Goal: Obtain resource: Obtain resource

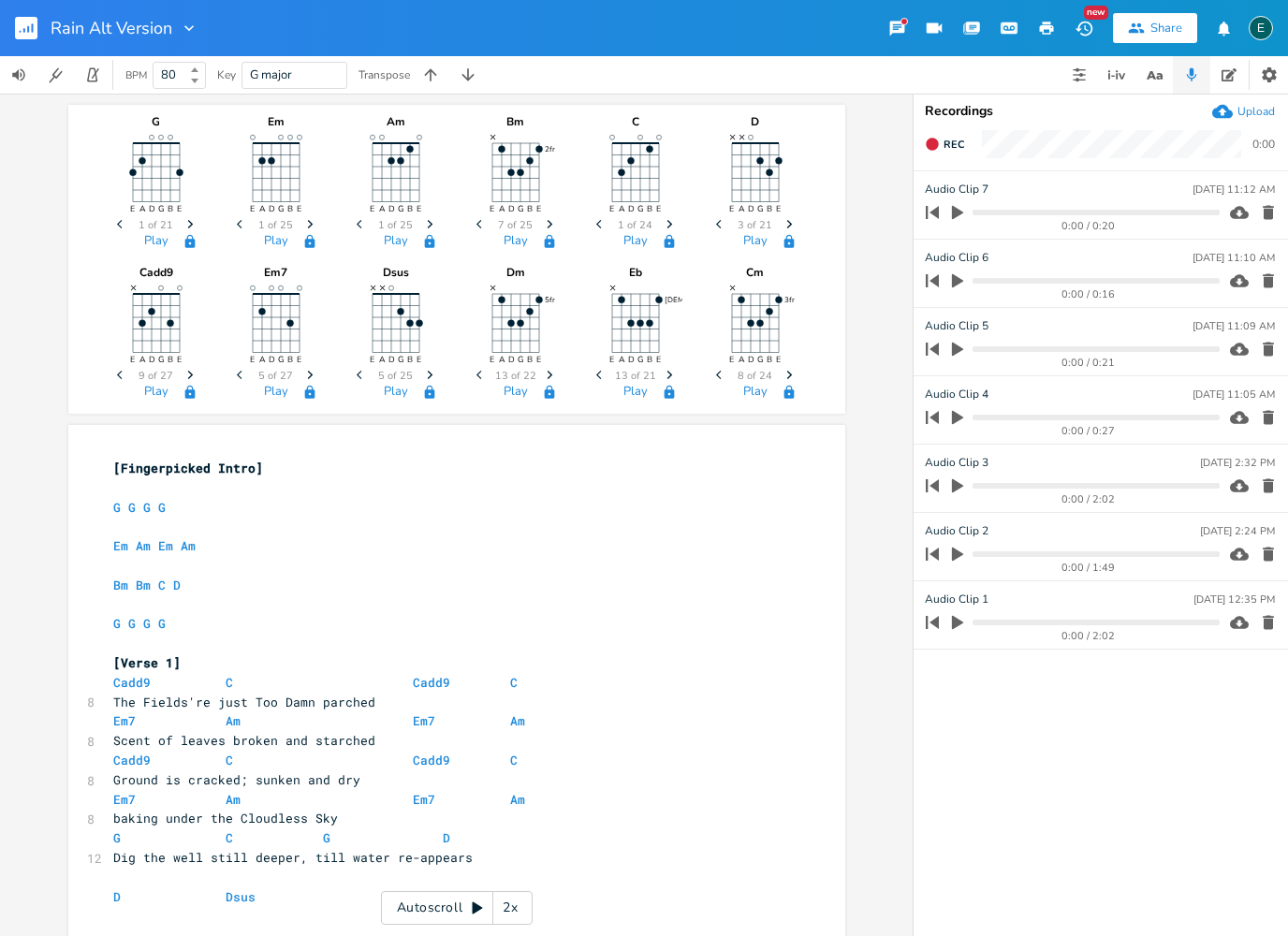
click at [474, 901] on icon at bounding box center [477, 909] width 15 height 15
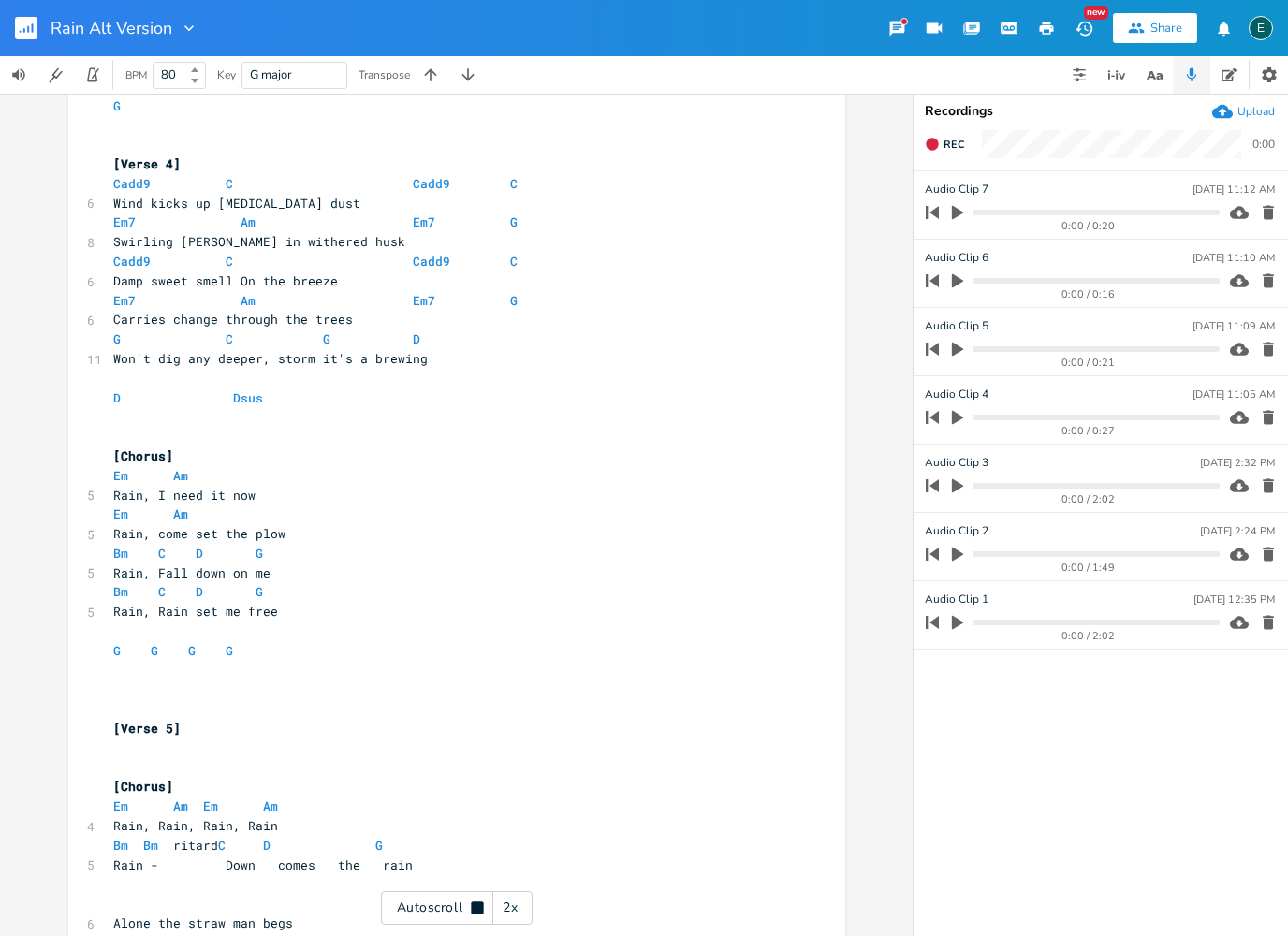
scroll to position [1845, 0]
click at [1086, 78] on icon "button" at bounding box center [1079, 75] width 15 height 15
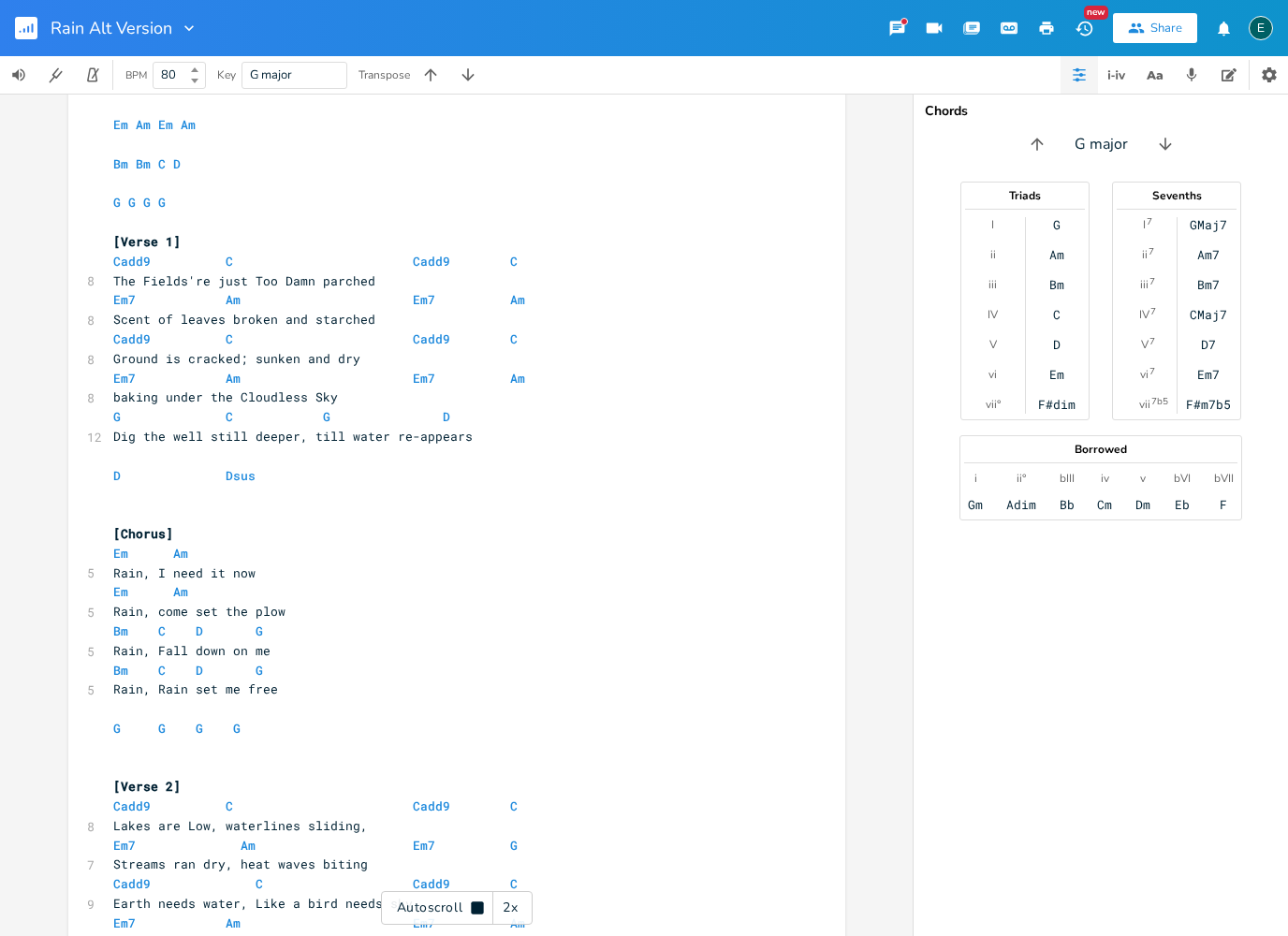
scroll to position [424, 0]
click at [474, 905] on icon at bounding box center [477, 907] width 13 height 13
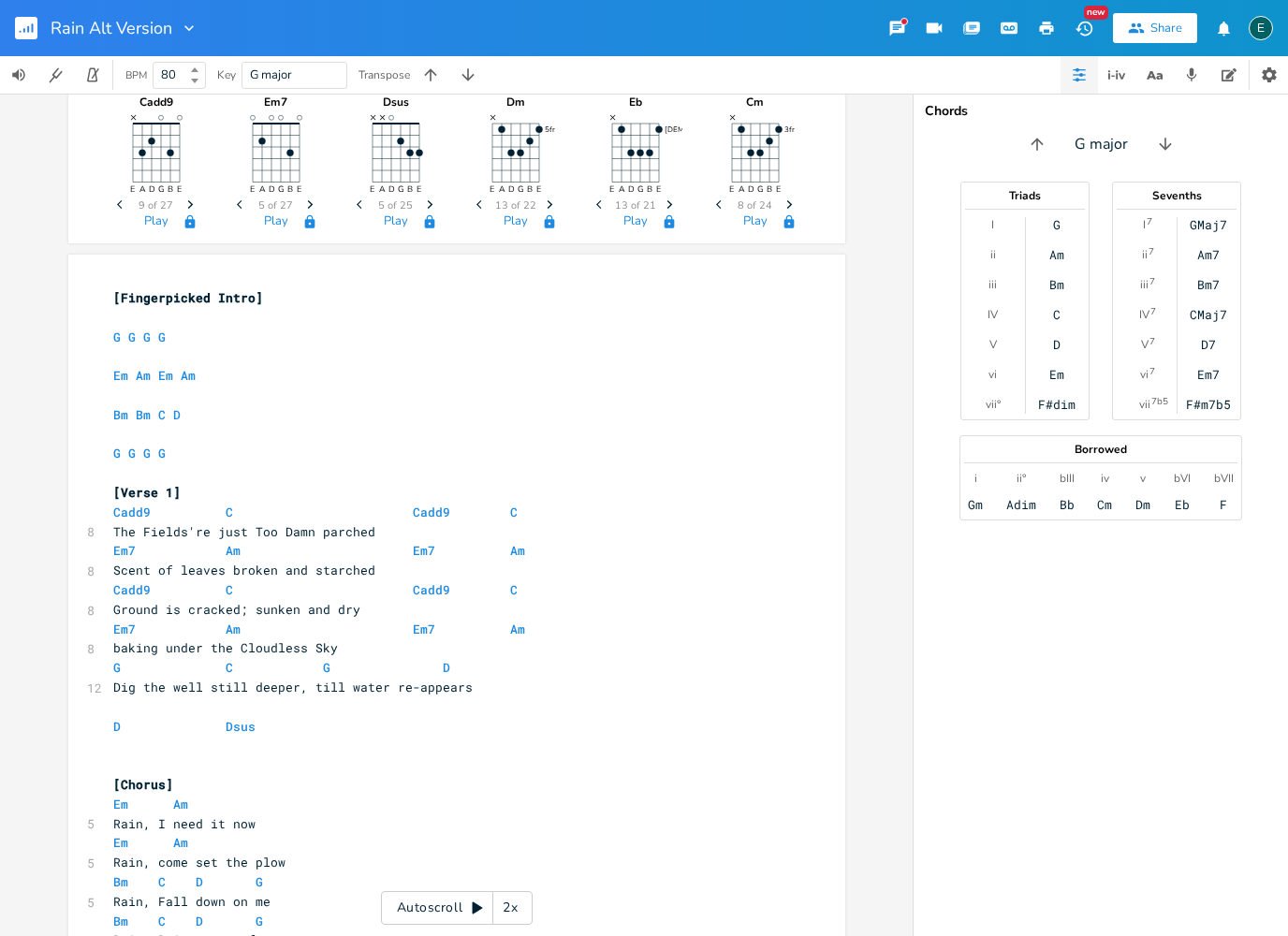
scroll to position [206, 0]
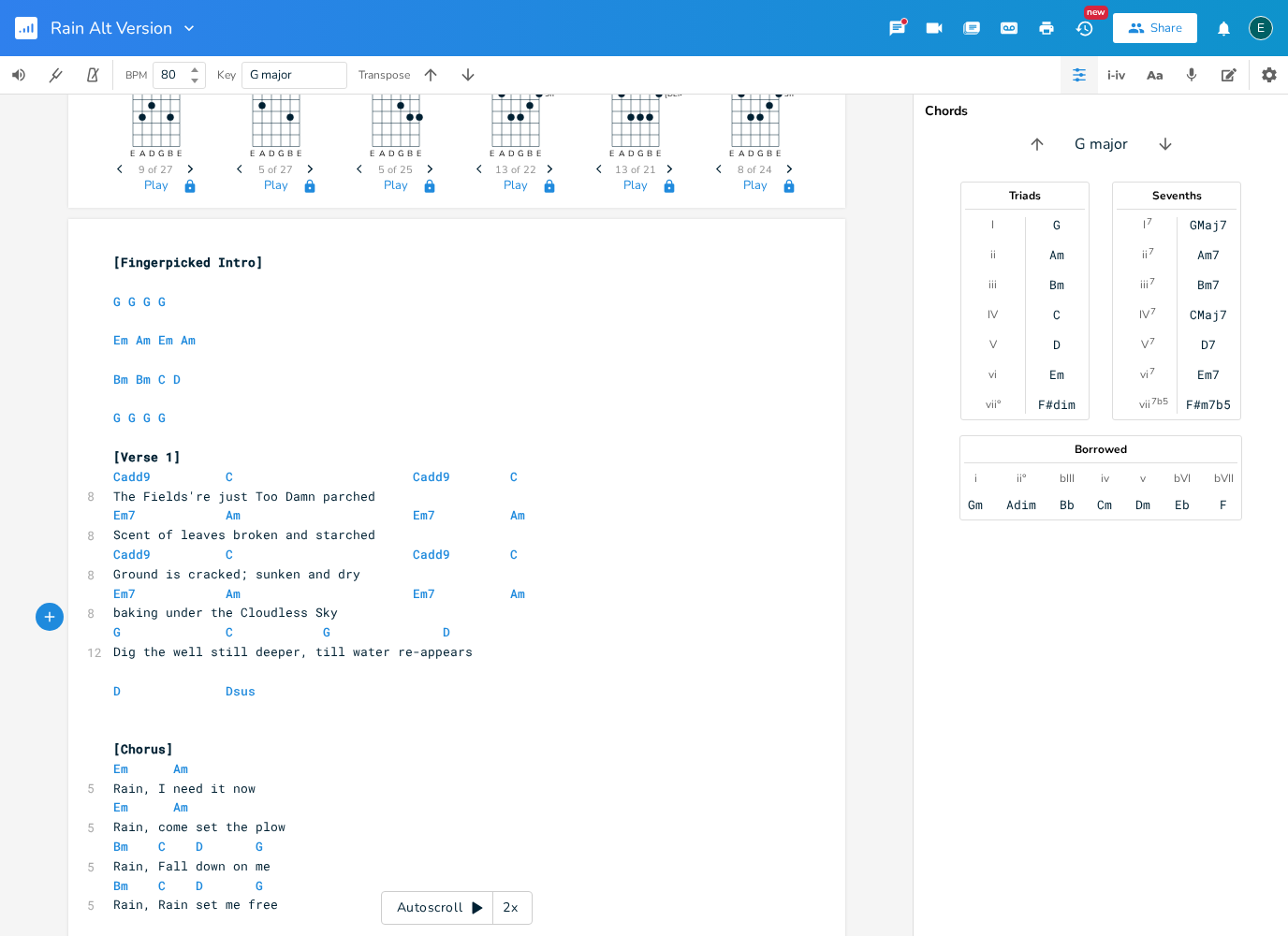
click at [127, 624] on span "G C G D" at bounding box center [282, 633] width 337 height 17
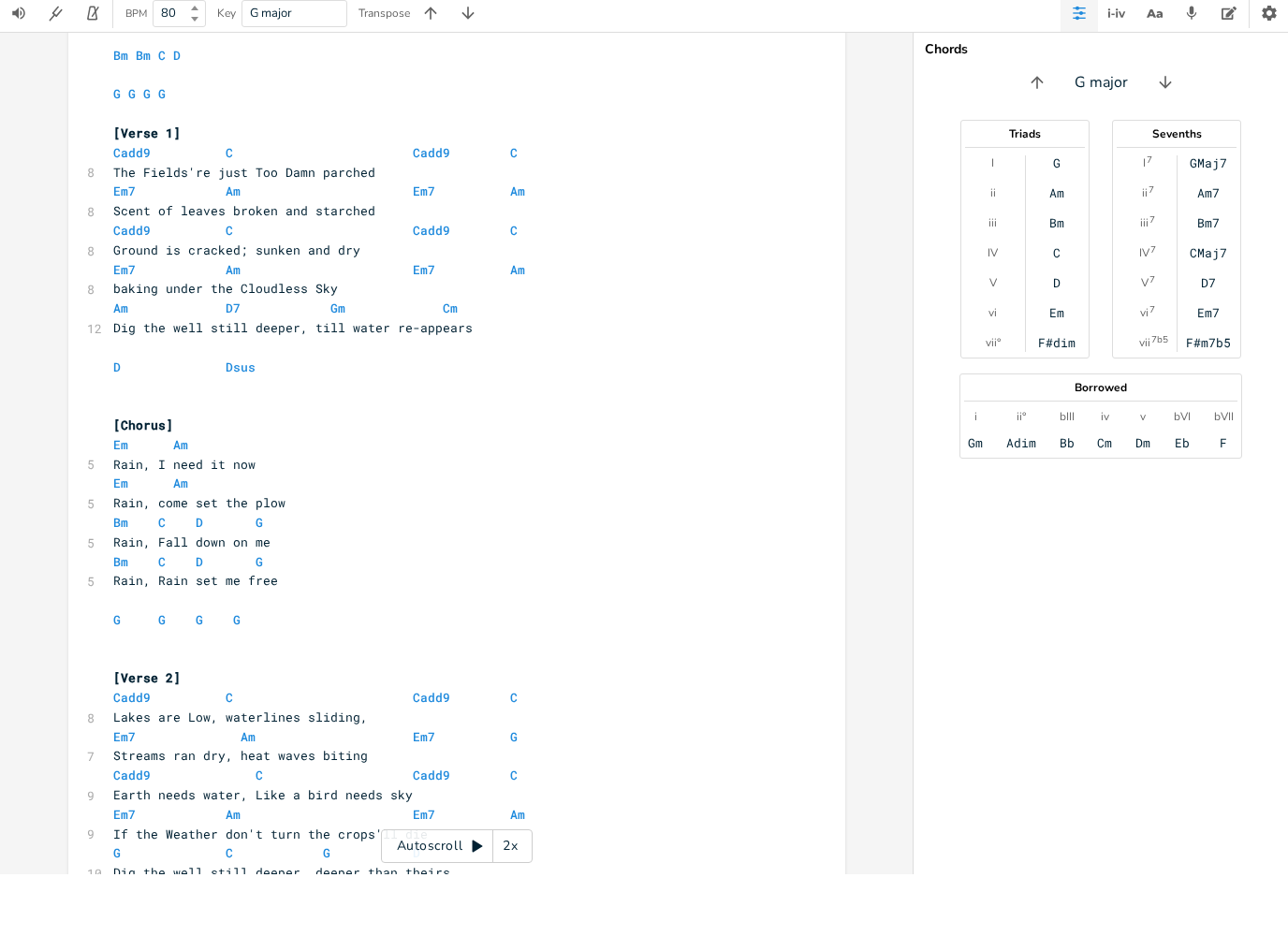
scroll to position [675, 0]
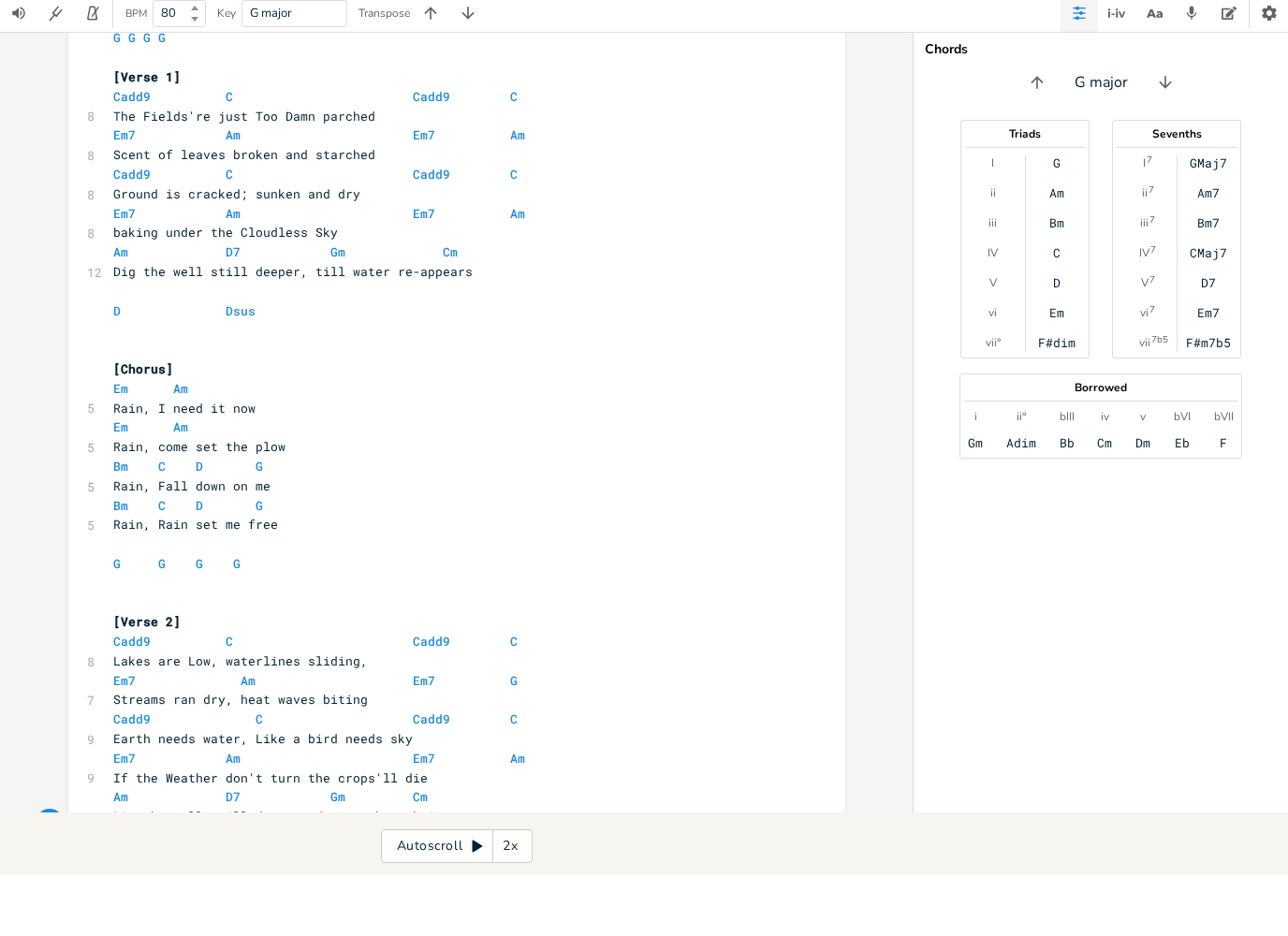
click at [432, 304] on span at bounding box center [427, 314] width 30 height 19
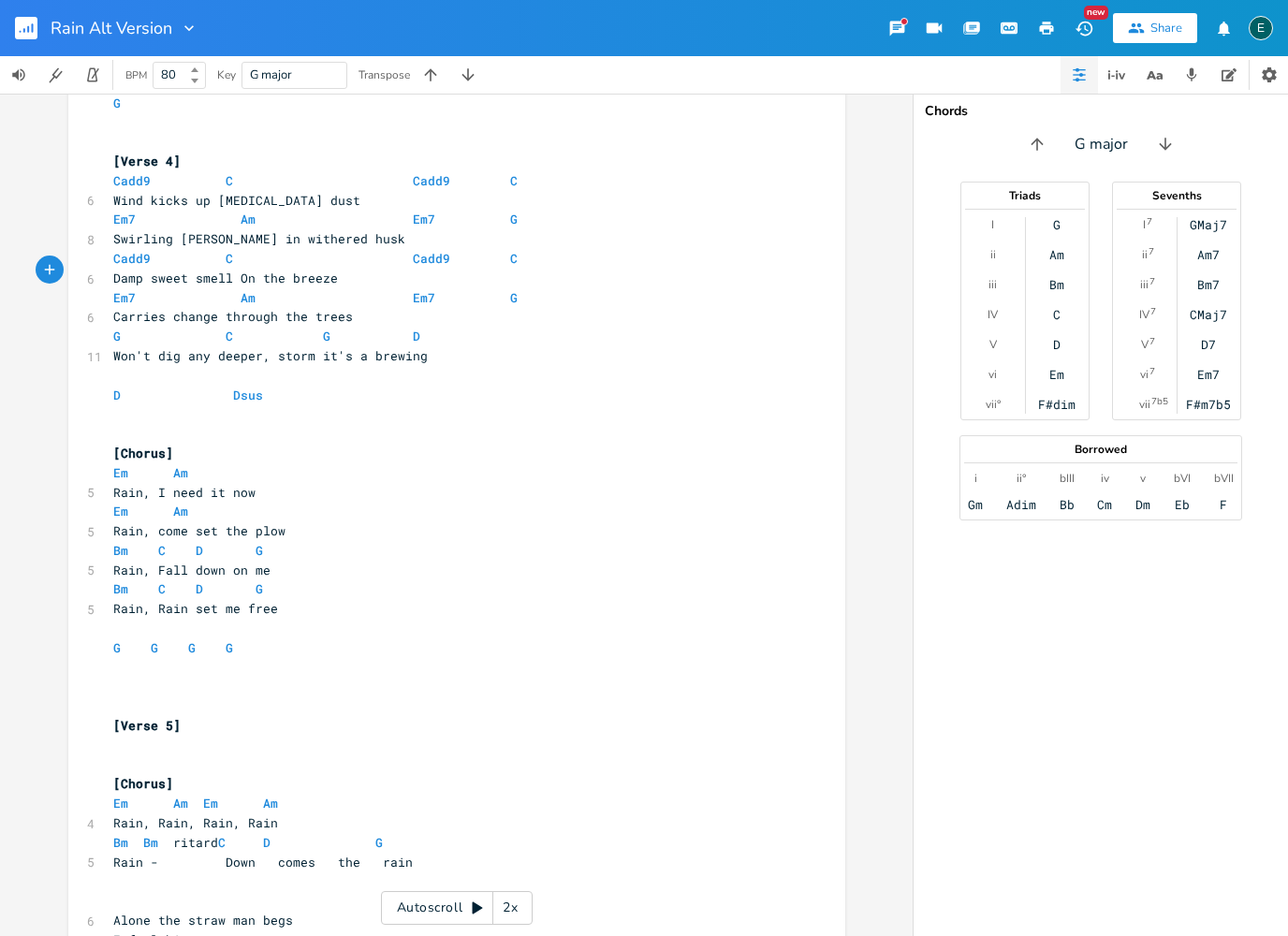
scroll to position [1995, 0]
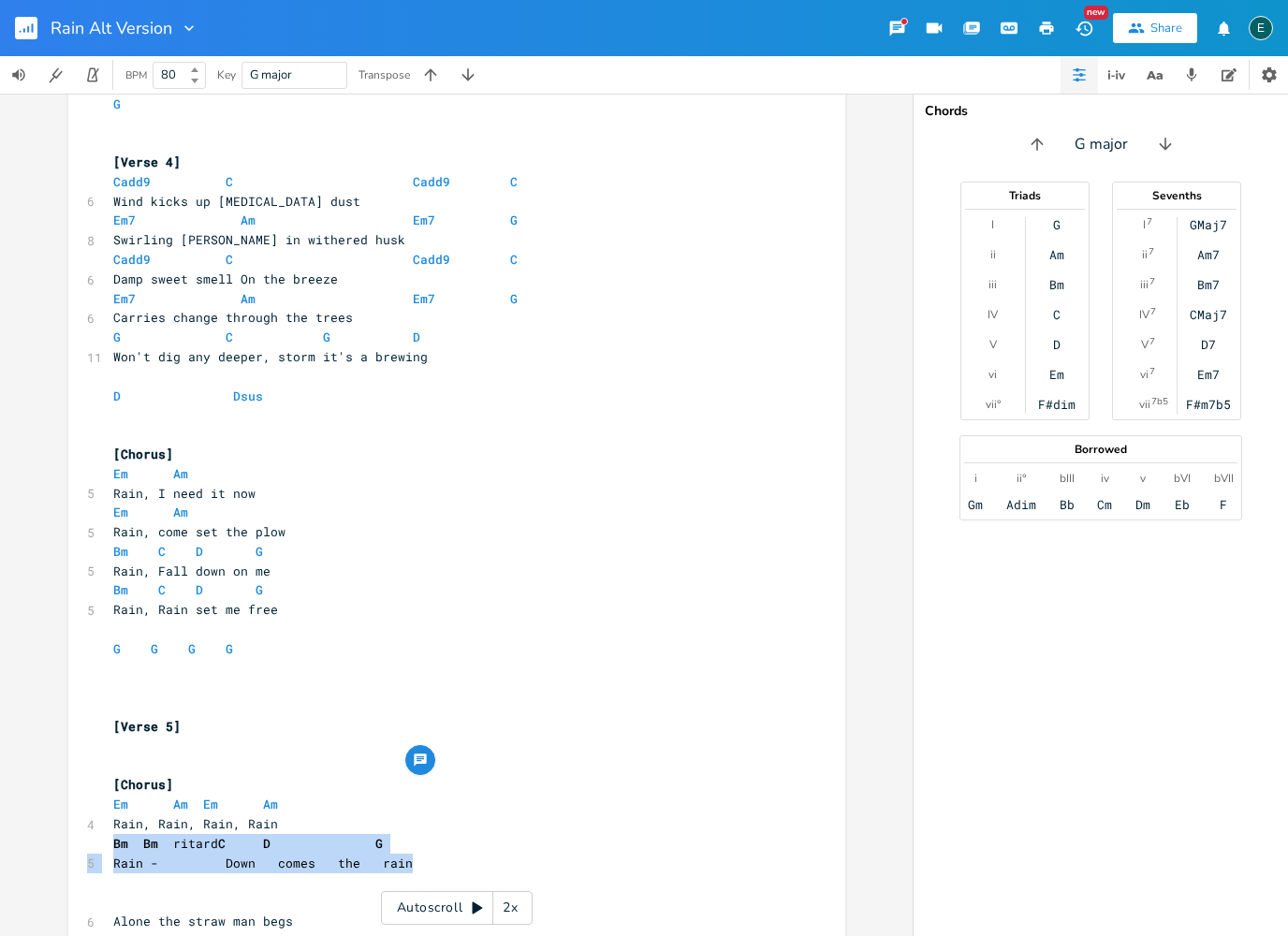
drag, startPoint x: 425, startPoint y: 780, endPoint x: 110, endPoint y: 756, distance: 315.9
copy div "Bm Bm ritard C D G 5 Rain - Down comes the rain"
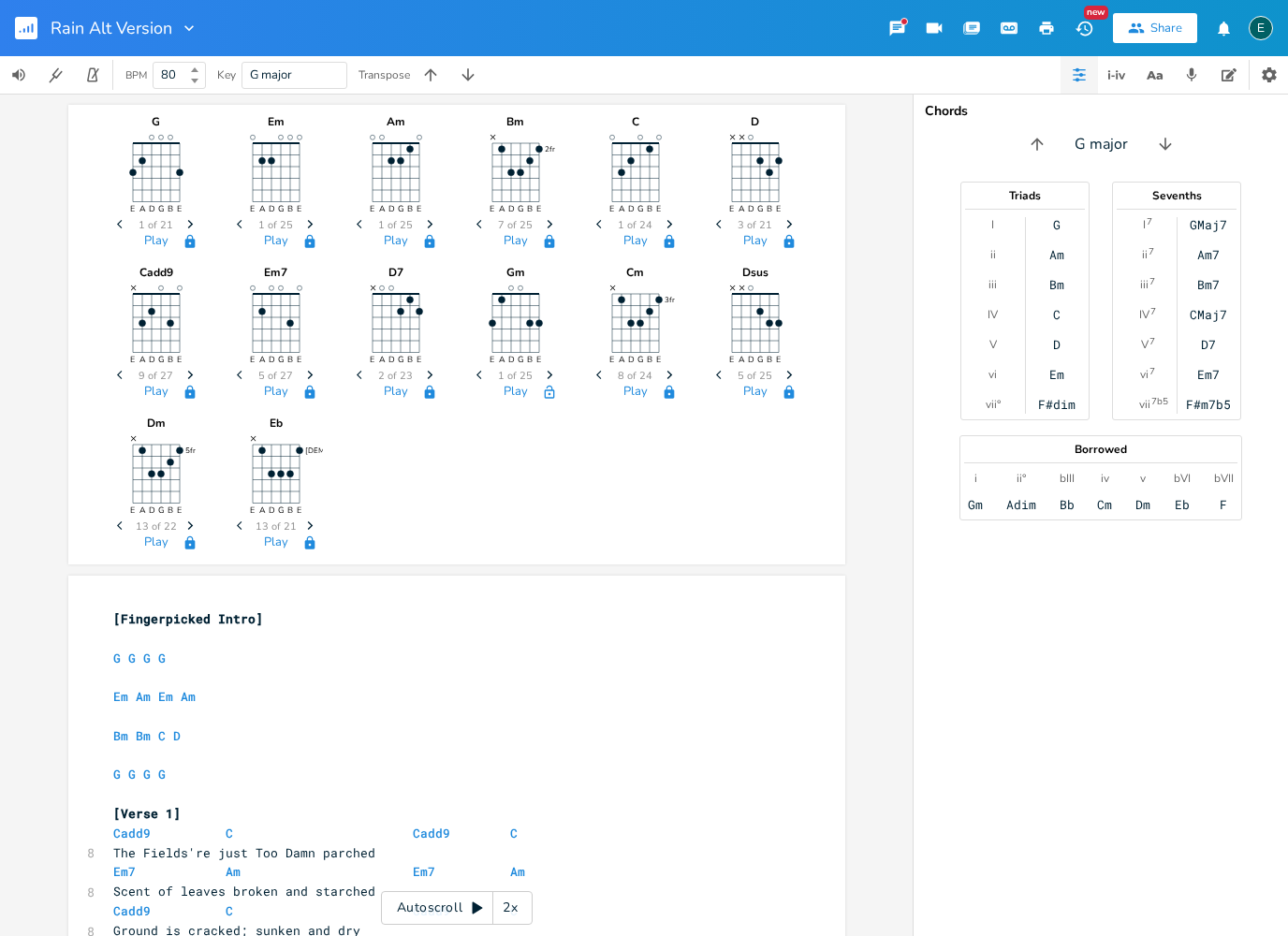
scroll to position [0, 0]
click at [550, 517] on div "G E A D G B E Previous 1 of 21 Next Play Em E A D G B E Previous 1 of 25 Next P…" at bounding box center [457, 331] width 695 height 453
click at [476, 904] on icon at bounding box center [477, 908] width 11 height 13
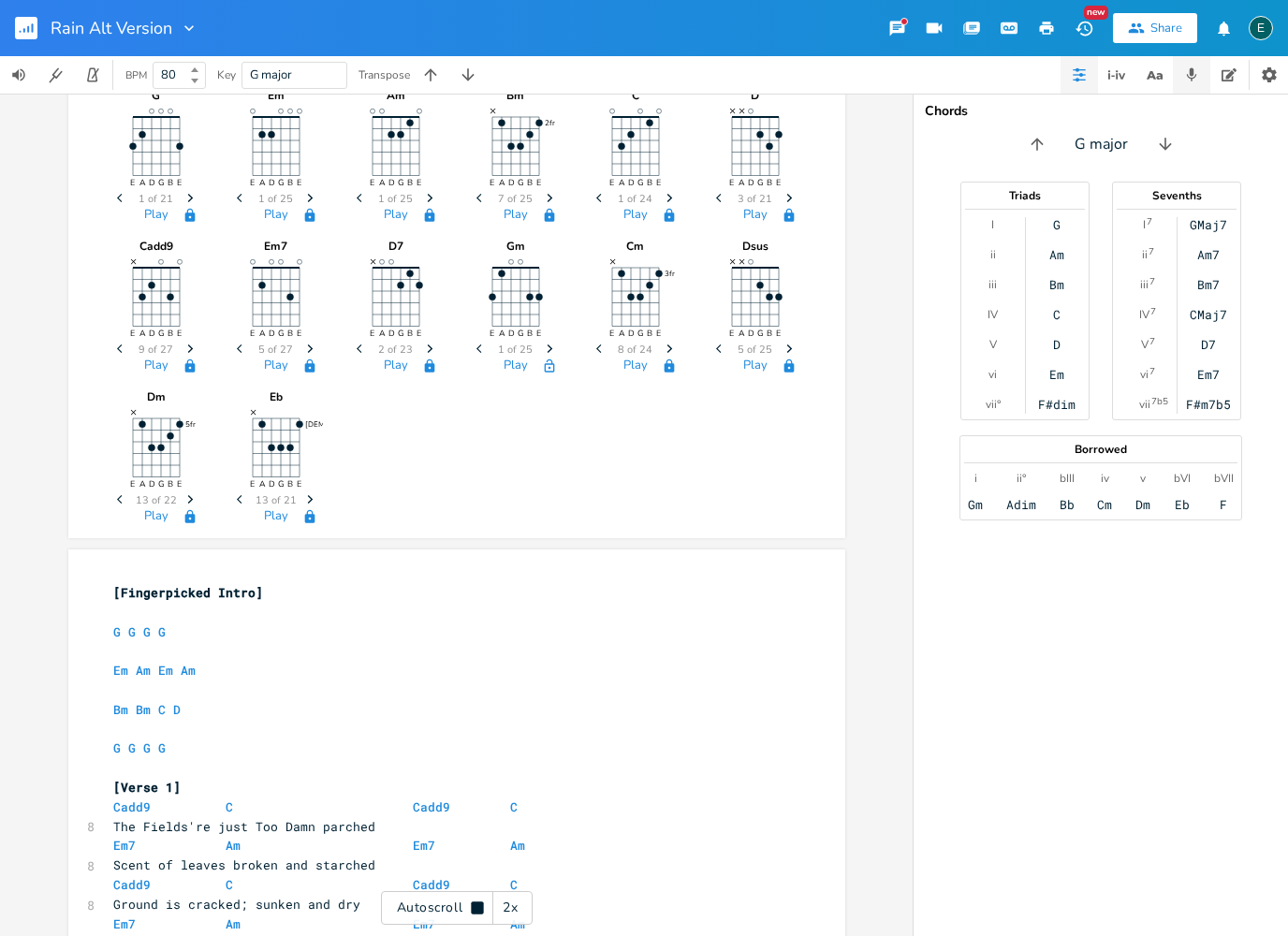
click at [1196, 79] on icon "button" at bounding box center [1192, 75] width 17 height 17
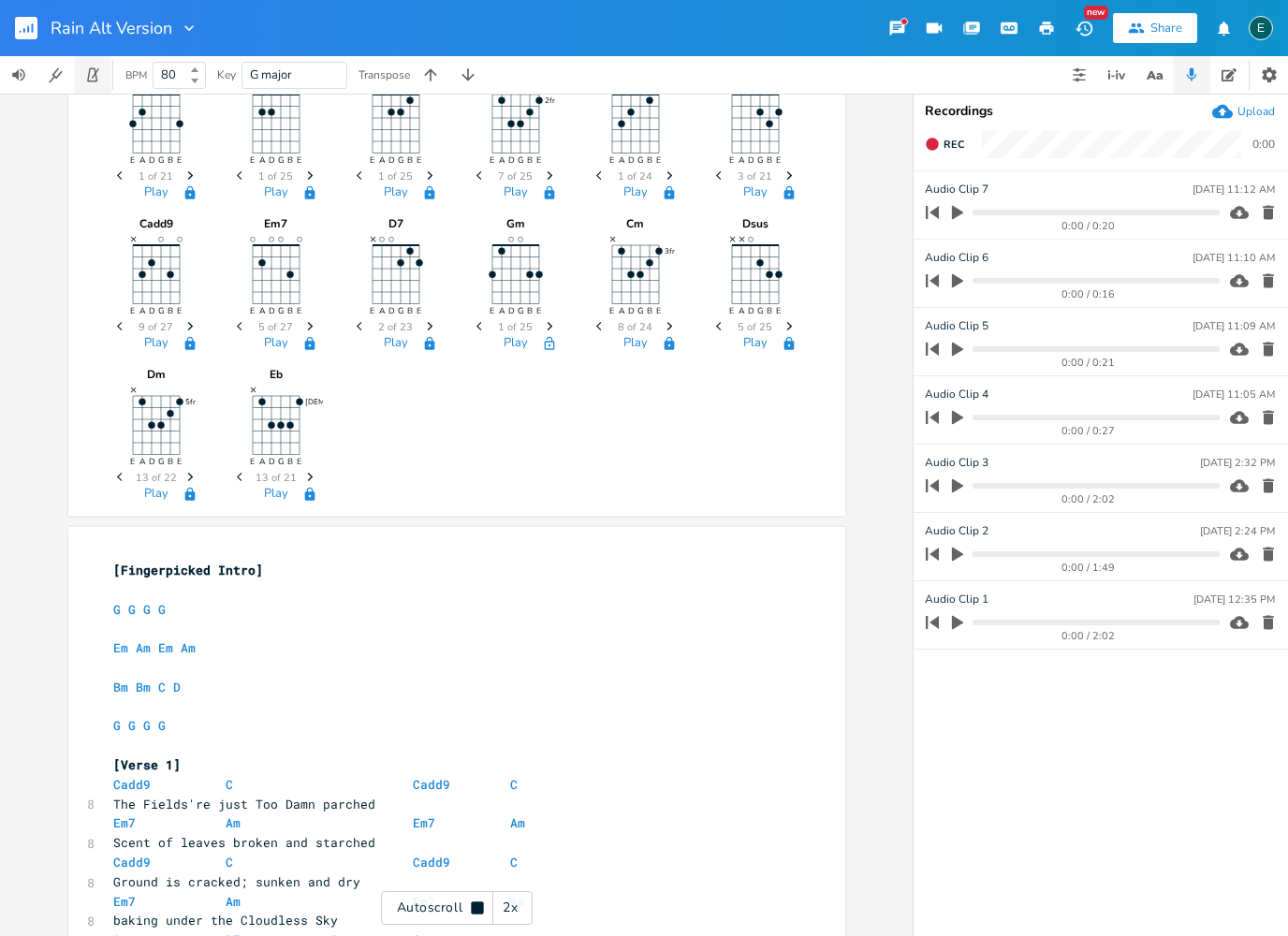
click at [98, 71] on icon "button" at bounding box center [93, 75] width 17 height 17
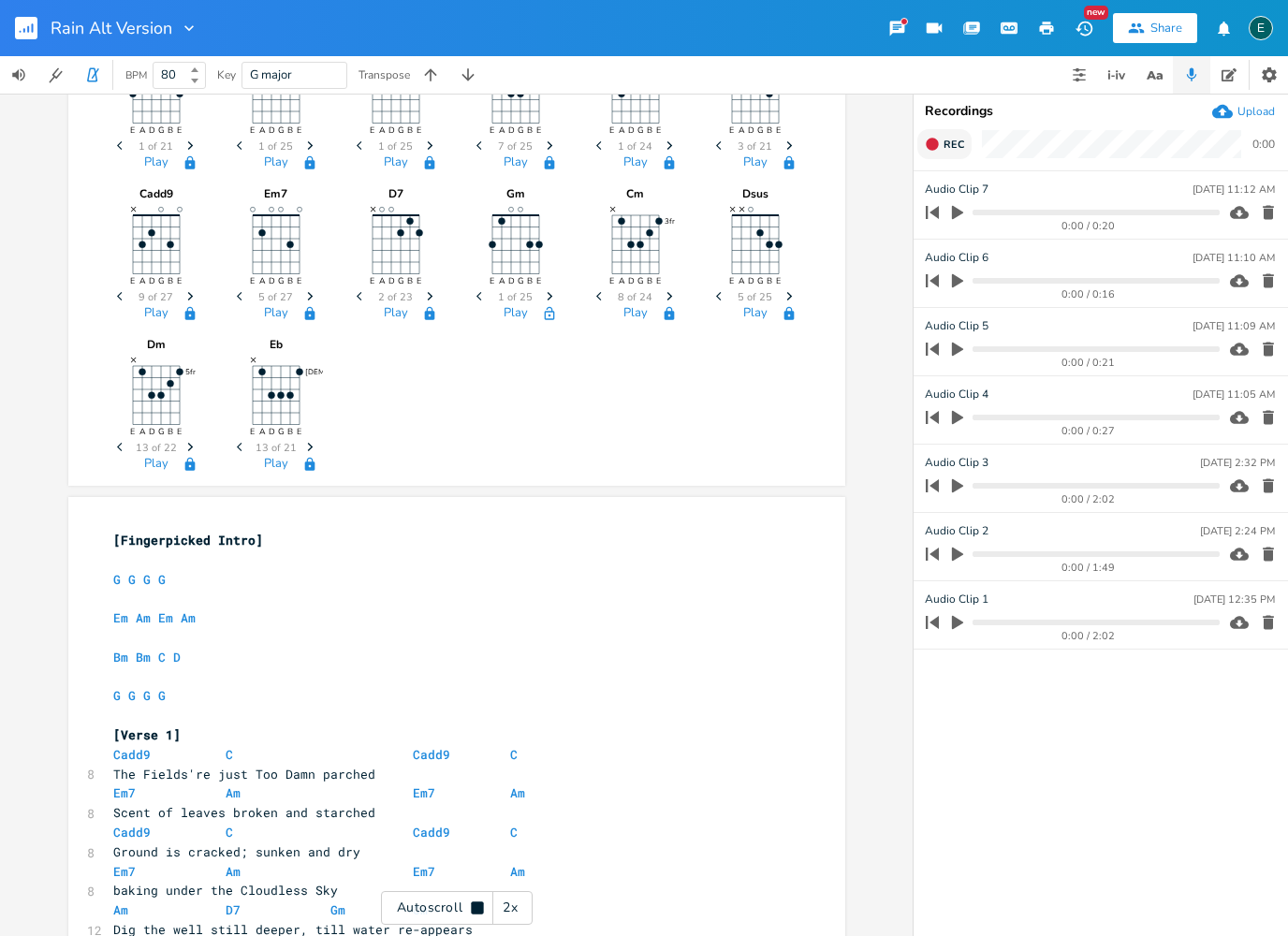
click at [936, 148] on icon "button" at bounding box center [932, 143] width 13 height 13
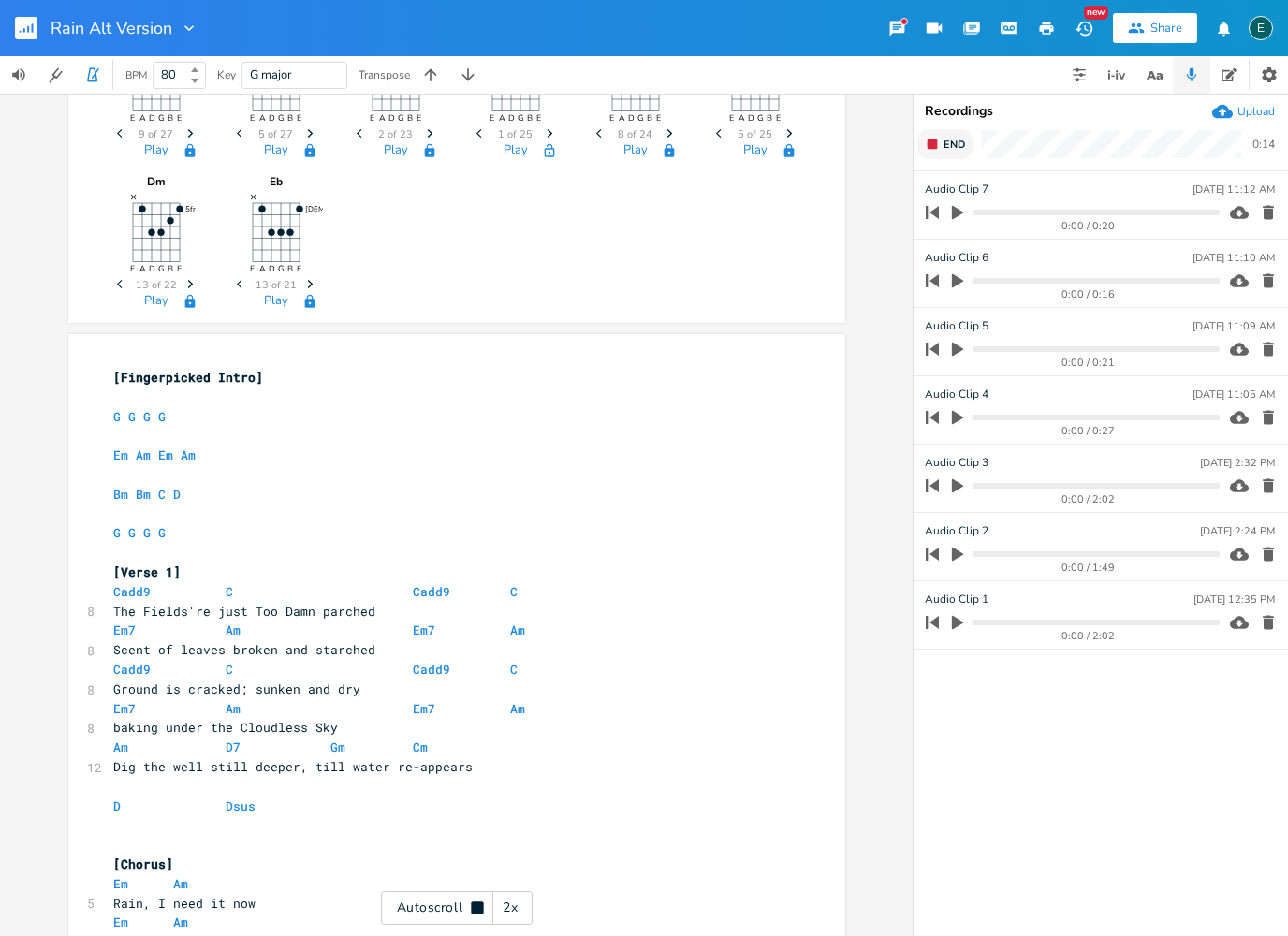
click at [932, 153] on button "End" at bounding box center [944, 143] width 55 height 30
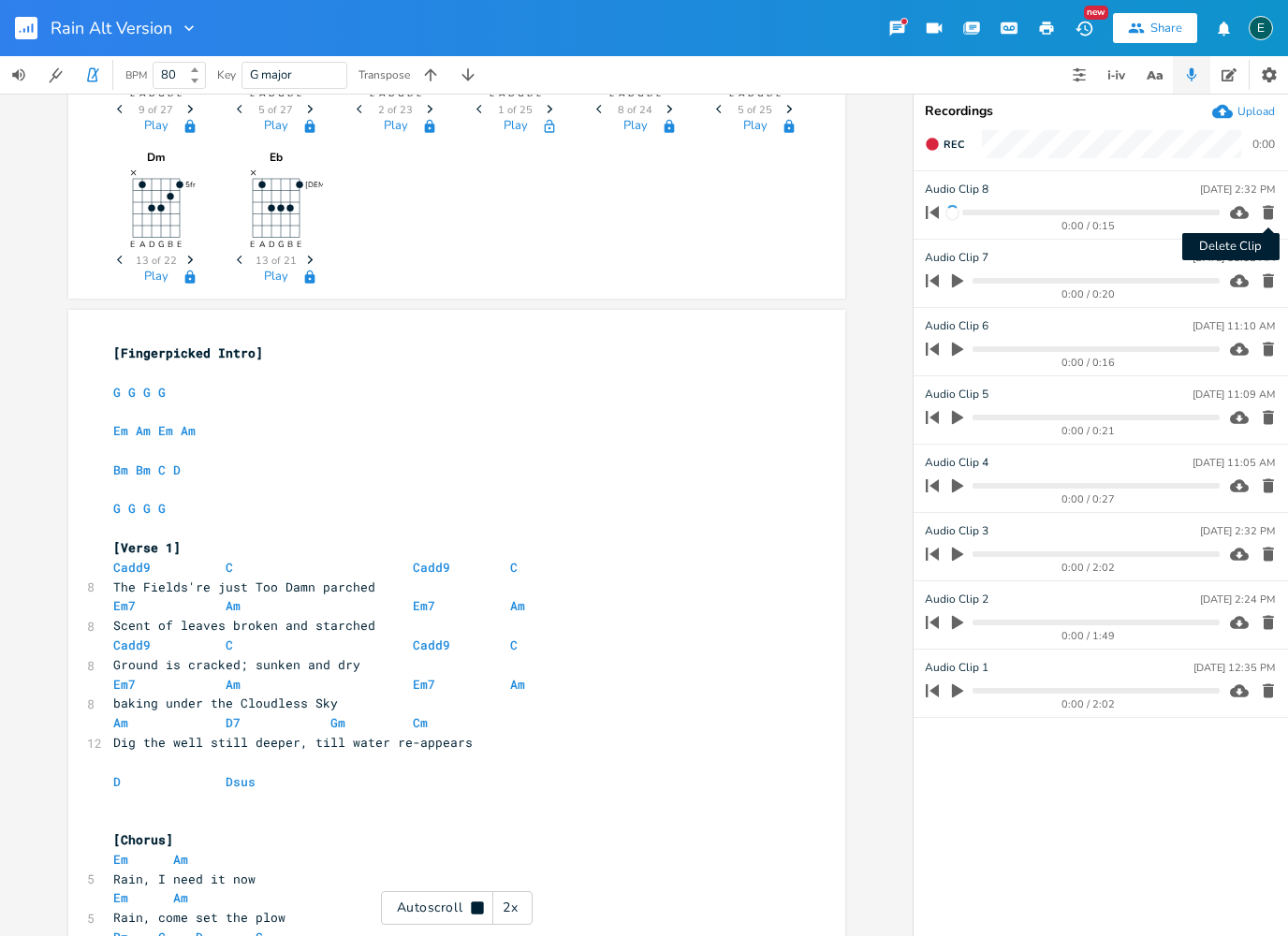
scroll to position [268, 0]
click at [1269, 216] on icon "button" at bounding box center [1269, 213] width 12 height 14
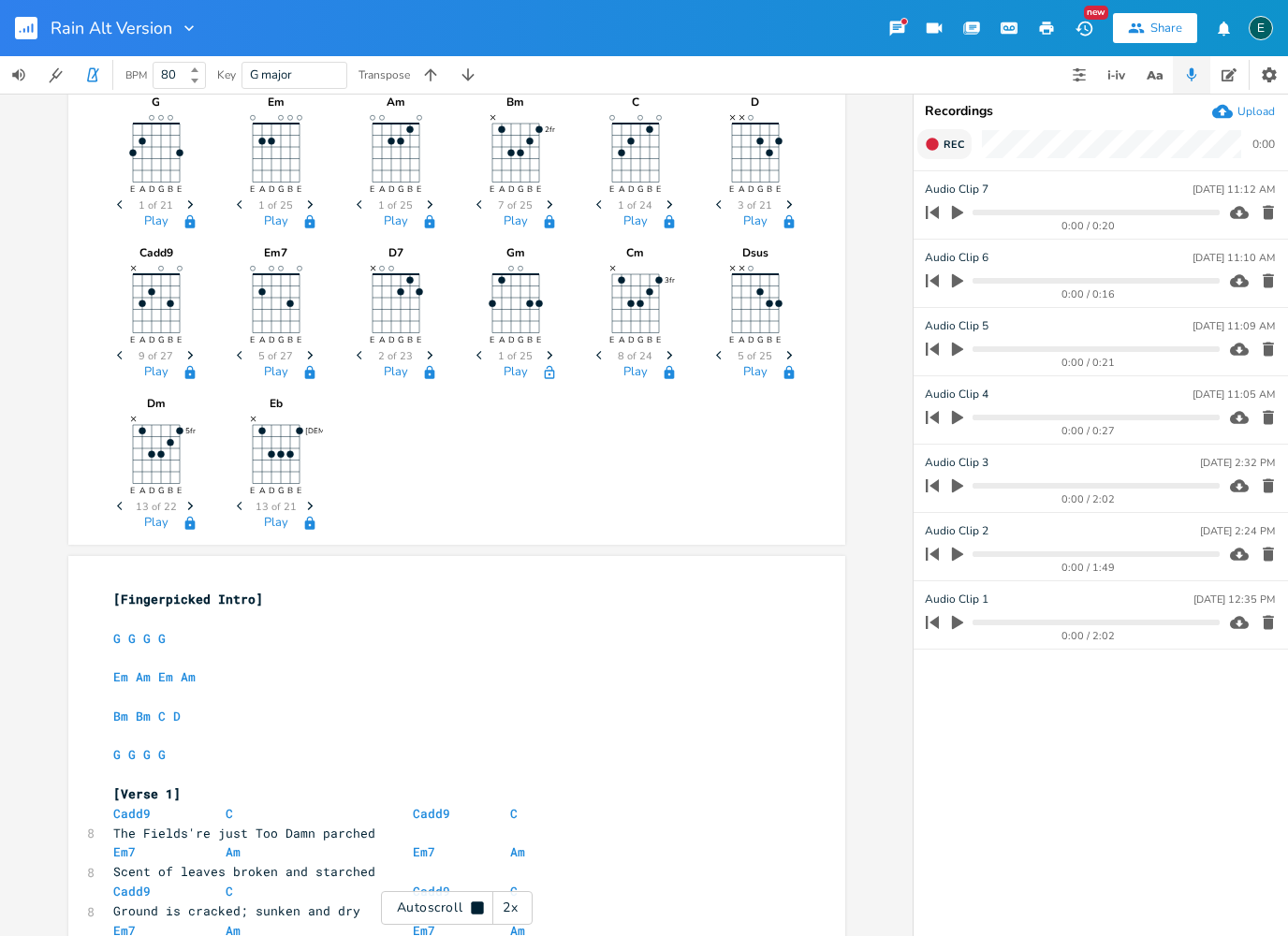
click at [939, 148] on icon "button" at bounding box center [933, 144] width 15 height 15
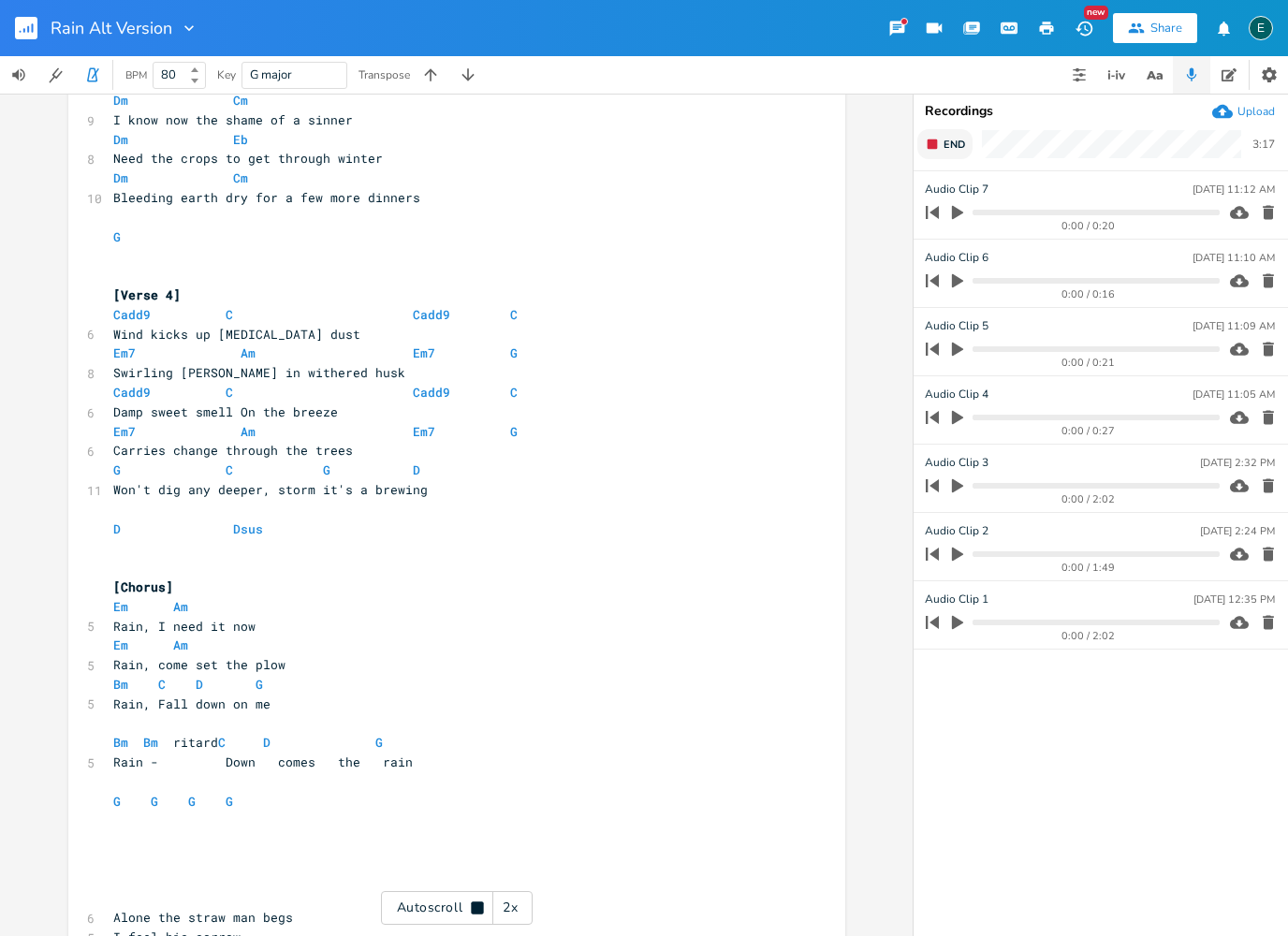
scroll to position [1864, 0]
click at [938, 146] on icon "button" at bounding box center [933, 144] width 15 height 15
click at [96, 78] on icon "button" at bounding box center [91, 75] width 11 height 14
click at [960, 212] on icon "button" at bounding box center [958, 213] width 12 height 14
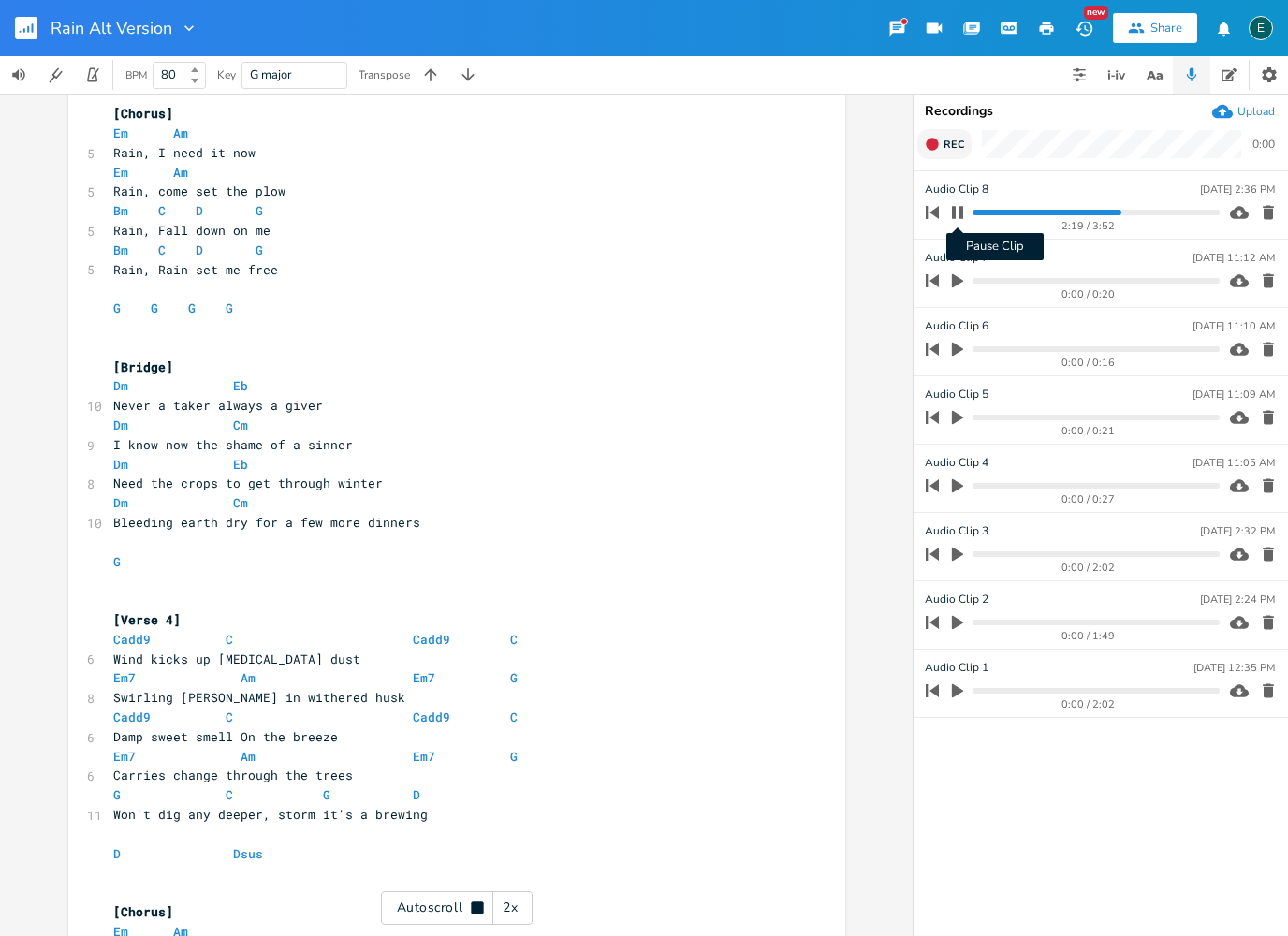
click at [956, 219] on icon "button" at bounding box center [958, 212] width 12 height 13
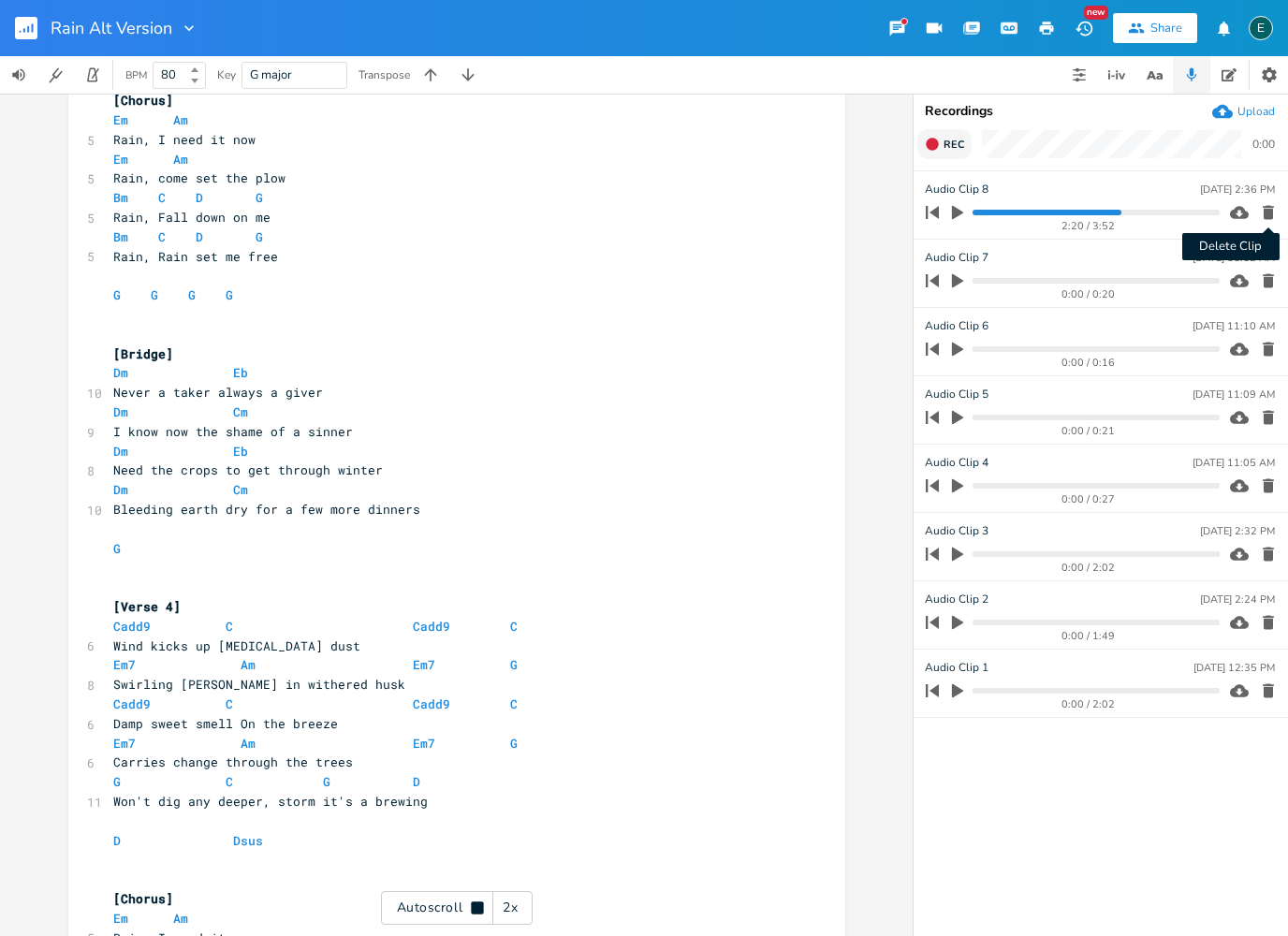
scroll to position [1552, 0]
click at [1268, 217] on icon "button" at bounding box center [1269, 213] width 12 height 14
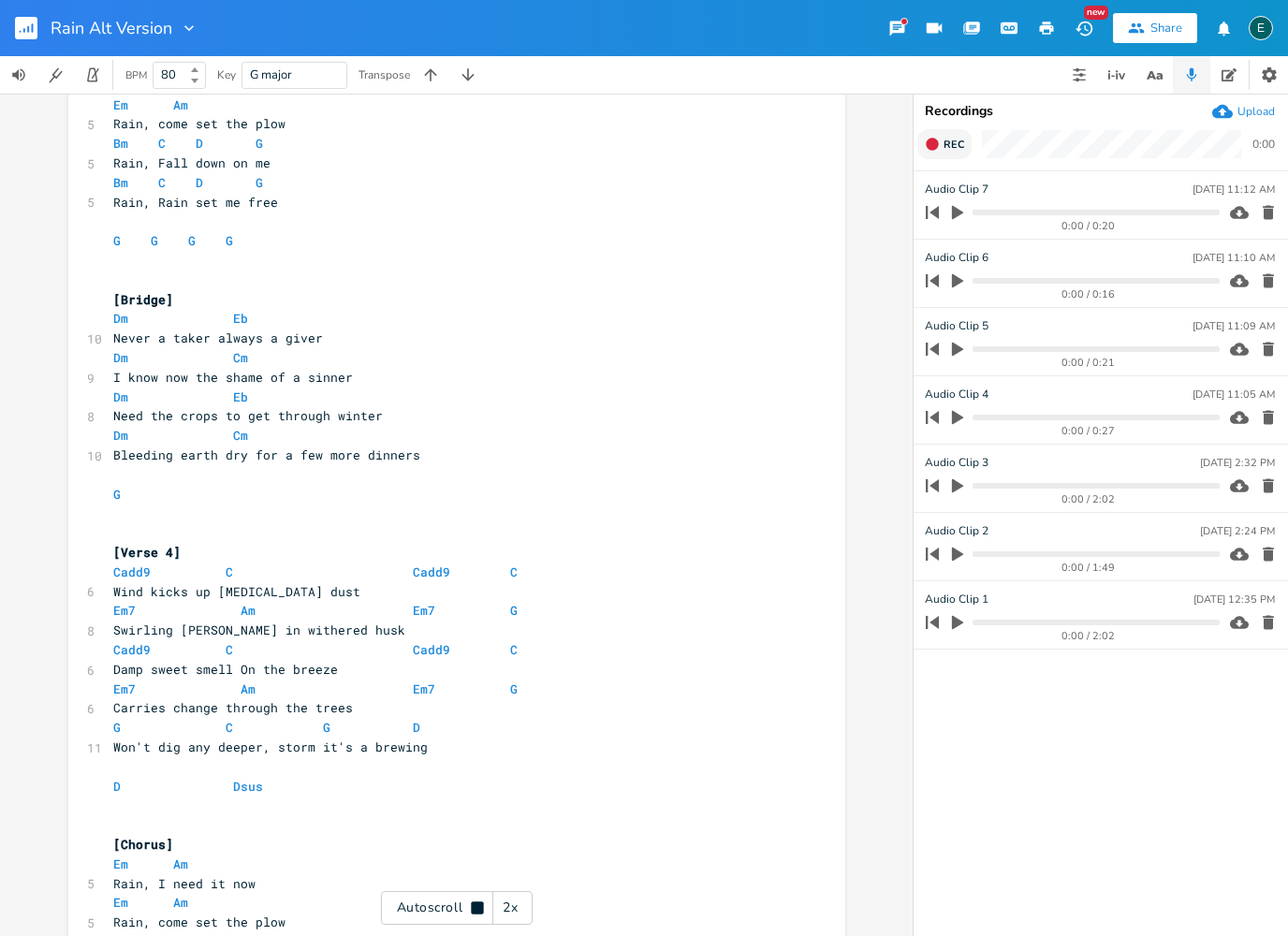
click at [476, 903] on icon at bounding box center [477, 907] width 13 height 13
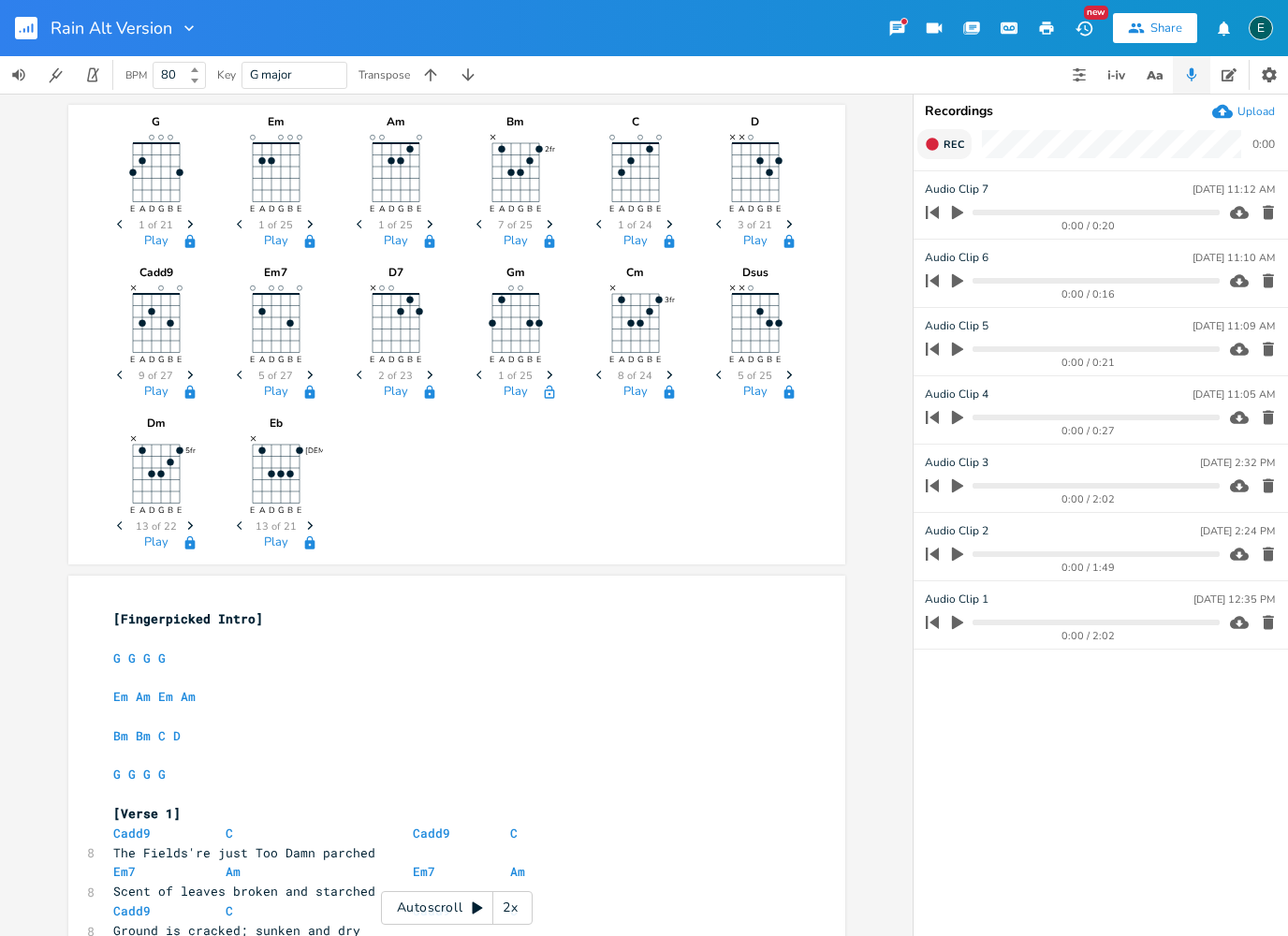
scroll to position [0, 0]
